Goal: Information Seeking & Learning: Check status

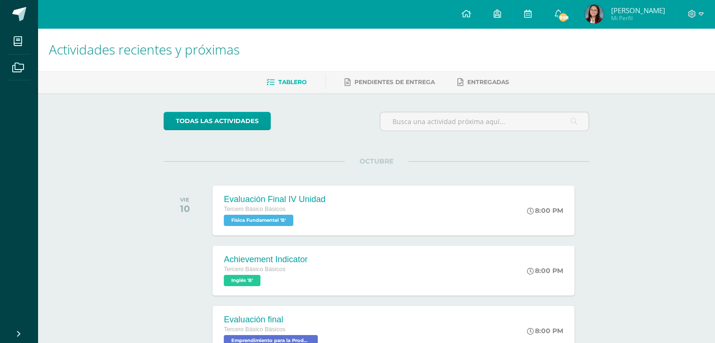
click at [603, 10] on img at bounding box center [593, 14] width 19 height 19
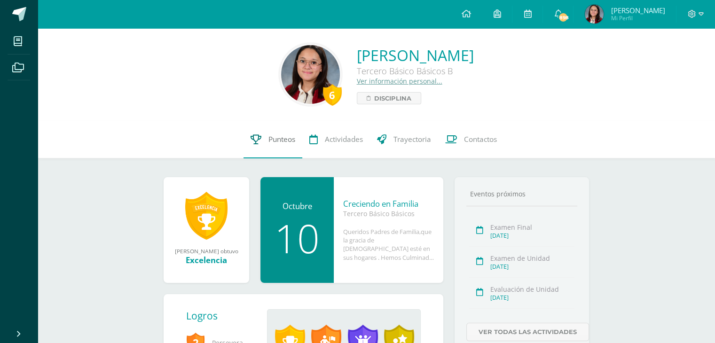
click at [289, 140] on span "Punteos" at bounding box center [281, 139] width 27 height 10
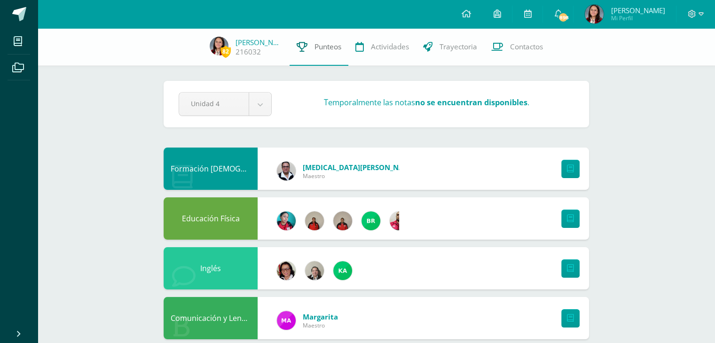
click at [322, 54] on link "Punteos" at bounding box center [318, 47] width 59 height 38
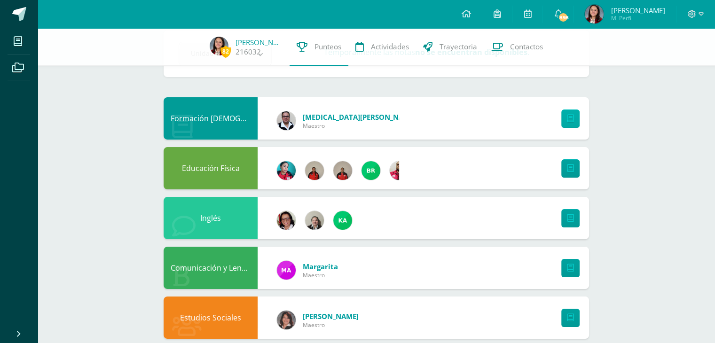
scroll to position [50, 0]
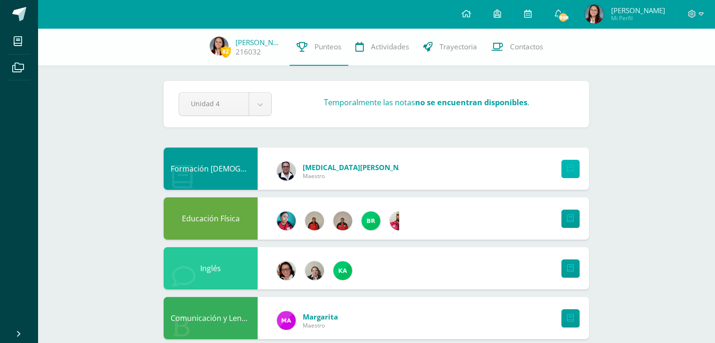
click at [562, 172] on link at bounding box center [570, 169] width 18 height 18
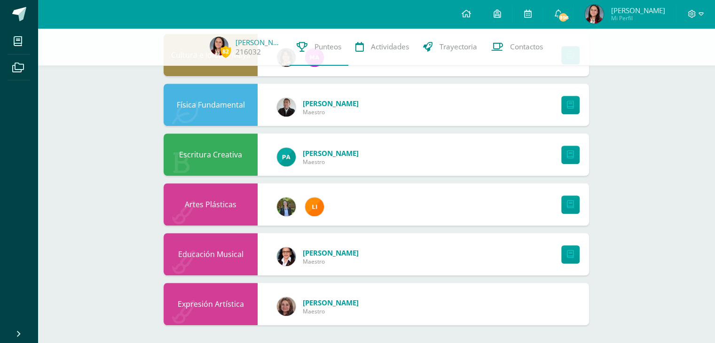
scroll to position [563, 0]
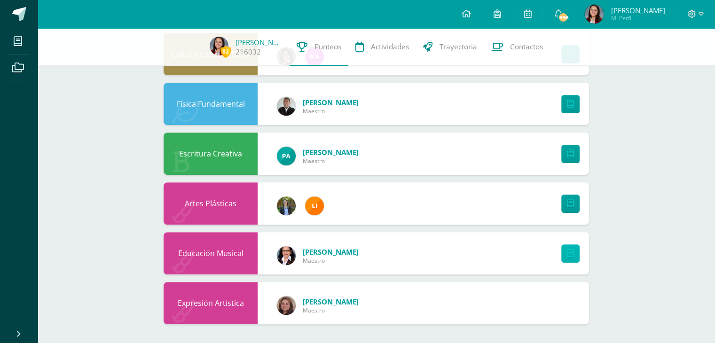
click at [573, 256] on icon at bounding box center [570, 253] width 7 height 8
